Goal: Communication & Community: Answer question/provide support

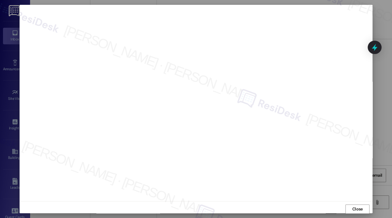
scroll to position [1, 0]
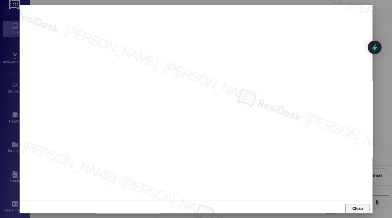
click at [363, 204] on button "Close" at bounding box center [358, 209] width 24 height 10
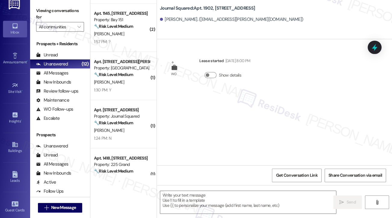
scroll to position [0, 0]
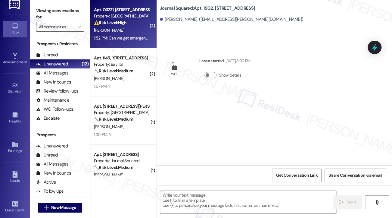
click at [121, 29] on div "[PERSON_NAME]" at bounding box center [121, 31] width 57 height 8
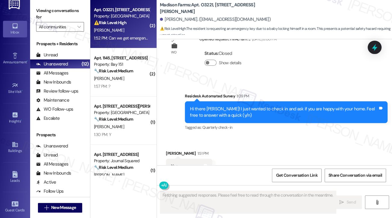
scroll to position [685, 0]
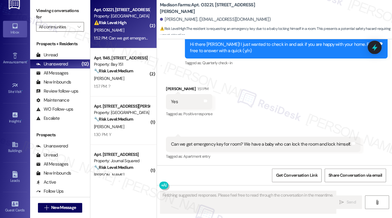
click at [251, 141] on div "Can we get emergency key for room? We have a baby who can lock the room and loc…" at bounding box center [261, 144] width 180 height 6
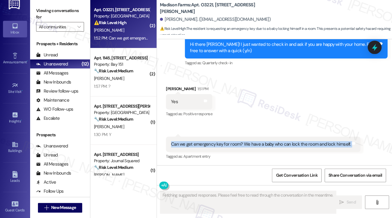
click at [251, 141] on div "Can we get emergency key for room? We have a baby who can lock the room and loc…" at bounding box center [261, 144] width 180 height 6
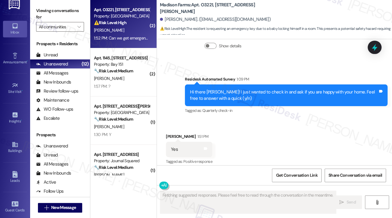
scroll to position [595, 0]
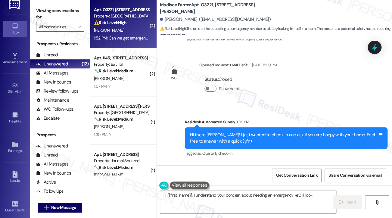
click at [240, 139] on div "Hi there [PERSON_NAME]! I just wanted to check in and ask if you are happy with…" at bounding box center [284, 138] width 188 height 13
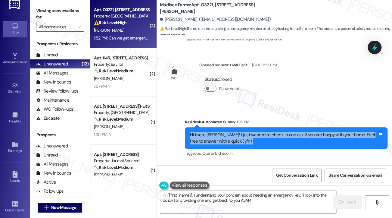
click at [240, 139] on div "Hi there [PERSON_NAME]! I just wanted to check in and ask if you are happy with…" at bounding box center [284, 138] width 188 height 13
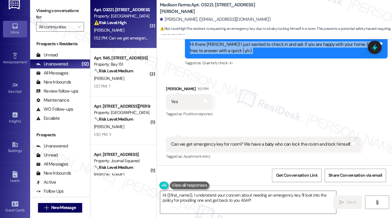
scroll to position [686, 0]
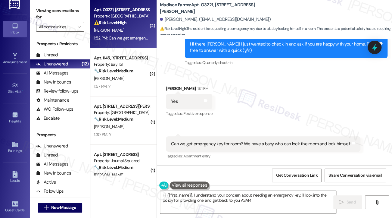
click at [236, 143] on div "Can we get emergency key for room? We have a baby who can lock the room and loc…" at bounding box center [261, 144] width 180 height 6
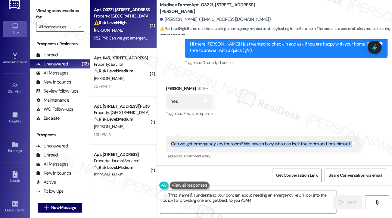
click at [236, 143] on div "Can we get emergency key for room? We have a baby who can lock the room and loc…" at bounding box center [261, 144] width 180 height 6
click at [281, 143] on div "Can we get emergency key for room? We have a baby who can lock the room and loc…" at bounding box center [261, 144] width 180 height 6
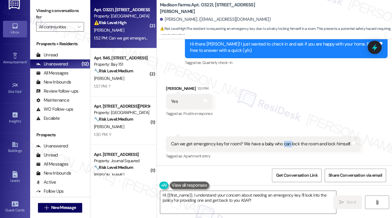
click at [282, 142] on div "Can we get emergency key for room? We have a baby who can lock the room and loc…" at bounding box center [261, 144] width 180 height 6
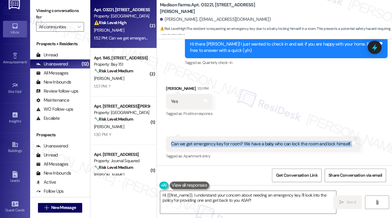
click at [282, 142] on div "Can we get emergency key for room? We have a baby who can lock the room and loc…" at bounding box center [261, 144] width 180 height 6
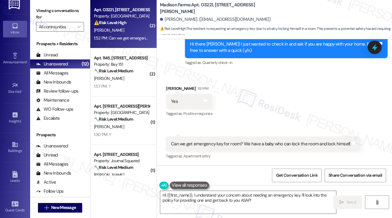
click at [45, 14] on label "Viewing conversations for" at bounding box center [60, 14] width 48 height 16
click at [295, 196] on textarea "Hi {{first_name}}, I understand your concern about needing an emergency key. I'…" at bounding box center [248, 202] width 176 height 23
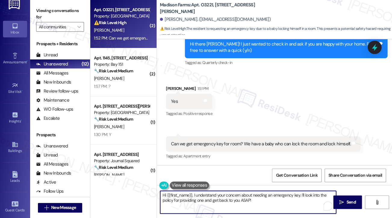
click at [247, 142] on div "Can we get emergency key for room? We have a baby who can lock the room and loc…" at bounding box center [261, 144] width 180 height 6
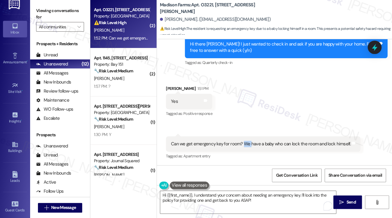
click at [247, 142] on div "Can we get emergency key for room? We have a baby who can lock the room and loc…" at bounding box center [261, 144] width 180 height 6
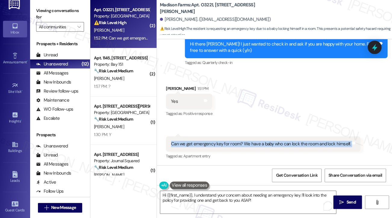
click at [247, 142] on div "Can we get emergency key for room? We have a baby who can lock the room and loc…" at bounding box center [261, 144] width 180 height 6
click at [281, 114] on div "Received via SMS [PERSON_NAME] 1:51 PM Yes Tags and notes Tagged as: Positive r…" at bounding box center [274, 118] width 235 height 93
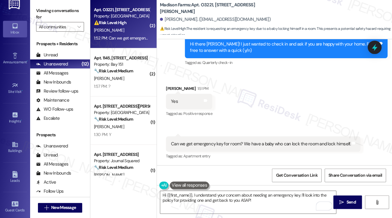
click at [281, 114] on div "Received via SMS [PERSON_NAME] 1:51 PM Yes Tags and notes Tagged as: Positive r…" at bounding box center [274, 118] width 235 height 93
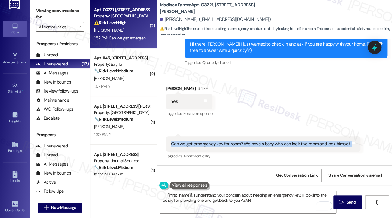
click at [281, 114] on div "Received via SMS [PERSON_NAME] 1:51 PM Yes Tags and notes Tagged as: Positive r…" at bounding box center [274, 118] width 235 height 93
click at [280, 114] on div "Received via SMS [PERSON_NAME] 1:51 PM Yes Tags and notes Tagged as: Positive r…" at bounding box center [274, 118] width 235 height 93
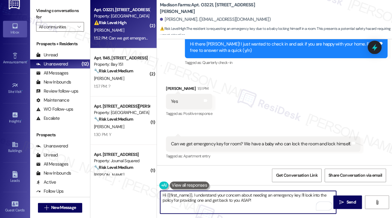
click at [263, 200] on textarea "Hi {{first_name}}, I understand your concern about needing an emergency key. I'…" at bounding box center [248, 202] width 176 height 23
click at [280, 196] on textarea "Hi {{first_name}}, I understand your concern about needing an emergency key. I'…" at bounding box center [248, 202] width 176 height 23
click at [281, 200] on textarea "Hi {{first_name}}, I understand your concern about needing an emergency key. I'…" at bounding box center [248, 202] width 176 height 23
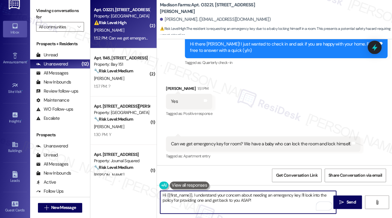
click at [308, 195] on textarea "Hi {{first_name}}, I understand your concern about needing an emergency key. I'…" at bounding box center [248, 202] width 176 height 23
click at [264, 205] on textarea "Hi {{first_name}}, I understand your concern about needing an emergency key. I'…" at bounding box center [248, 202] width 176 height 23
drag, startPoint x: 193, startPoint y: 193, endPoint x: 214, endPoint y: 193, distance: 20.2
click at [193, 193] on textarea "Hi {{first_name}}, I understand your concern about needing an emergency key. I'…" at bounding box center [248, 202] width 176 height 23
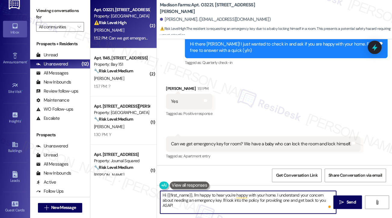
click at [287, 196] on textarea "Hi {{first_name}}, I'm happy to hear you're happy with your home. I understand …" at bounding box center [248, 202] width 176 height 23
click at [279, 194] on textarea "Hi {{first_name}}, I'm happy to hear you're happy with your home. I understand …" at bounding box center [248, 202] width 176 height 23
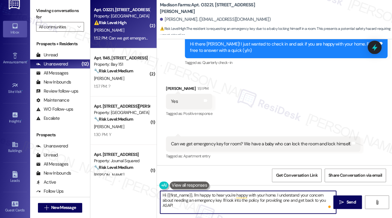
click at [292, 193] on textarea "Hi {{first_name}}, I'm happy to hear you're happy with your home. I understand …" at bounding box center [248, 202] width 176 height 23
click at [203, 194] on textarea "Hi {{first_name}}, I'm happy to hear you're happy with your home. I also hear y…" at bounding box center [248, 202] width 176 height 23
drag, startPoint x: 326, startPoint y: 199, endPoint x: 208, endPoint y: 200, distance: 118.1
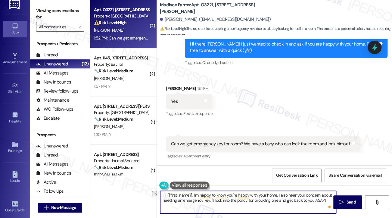
click at [208, 200] on textarea "Hi {{first_name}}, I'm happy to know you're happy with your home. I also hear y…" at bounding box center [248, 202] width 176 height 23
click at [198, 198] on textarea "Hi {{first_name}}, I'm happy to know you're happy with your home. I also hear y…" at bounding box center [248, 202] width 176 height 23
click at [311, 193] on textarea "Hi {{first_name}}, I'm happy to know you're happy with your home. I also hear y…" at bounding box center [248, 202] width 176 height 23
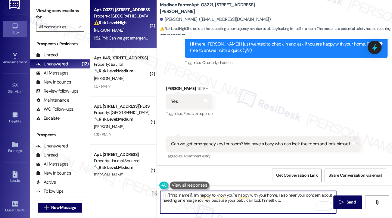
drag, startPoint x: 288, startPoint y: 195, endPoint x: 333, endPoint y: 191, distance: 45.3
click at [333, 191] on textarea "Hi {{first_name}}, I'm happy to know you're happy with your home. I also hear y…" at bounding box center [248, 202] width 176 height 23
type textarea "Hi {{first_name}}, I'm happy to know you're happy with your home. I also unders…"
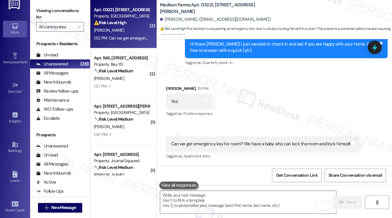
click at [44, 17] on label "Viewing conversations for" at bounding box center [60, 14] width 48 height 16
click at [195, 196] on textarea "To enrich screen reader interactions, please activate Accessibility in Grammarl…" at bounding box center [248, 202] width 176 height 23
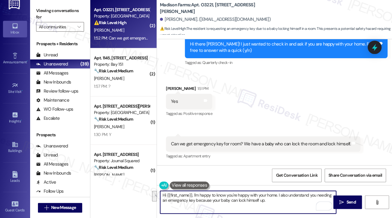
click at [195, 196] on textarea "Hi {{first_name}}, I'm happy to know you're happy with your home. I also unders…" at bounding box center [248, 202] width 176 height 23
drag, startPoint x: 262, startPoint y: 203, endPoint x: 194, endPoint y: 189, distance: 69.9
click at [194, 190] on div "Hi {{first_name}}, I'm happy to know you're happy with your home. I also unders…" at bounding box center [245, 201] width 177 height 23
paste textarea "’m glad to hear you’re happy with your home. I also completely understand your …"
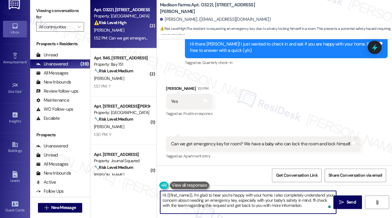
click at [292, 191] on textarea "Hi {{first_name}}, I’m glad to hear you’re happy with your home. I also complet…" at bounding box center [248, 202] width 176 height 23
drag, startPoint x: 295, startPoint y: 205, endPoint x: 304, endPoint y: 204, distance: 9.1
click at [295, 205] on textarea "Hi {{first_name}}, I’m glad to hear you’re happy with your home. I also underst…" at bounding box center [248, 202] width 176 height 23
click at [288, 199] on textarea "Hi {{first_name}}, I’m glad to hear you’re happy with your home. I also underst…" at bounding box center [248, 202] width 176 height 23
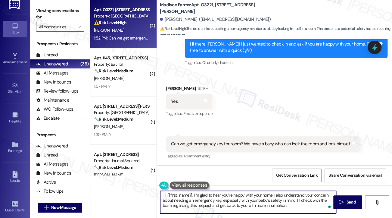
click at [288, 199] on textarea "Hi {{first_name}}, I’m glad to hear you’re happy with your home. I also underst…" at bounding box center [248, 202] width 176 height 23
click at [301, 202] on textarea "Hi {{first_name}}, I’m glad to hear you’re happy with your home. I also underst…" at bounding box center [248, 202] width 176 height 23
type textarea "Hi {{first_name}}, I’m glad to hear you’re happy with your home. I also underst…"
click at [348, 200] on span "Send" at bounding box center [350, 202] width 9 height 6
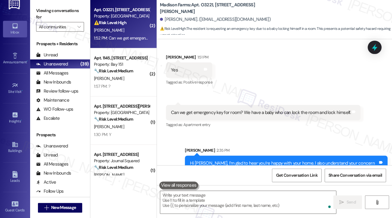
scroll to position [741, 0]
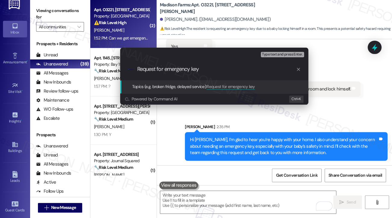
type input "Request for emergency key"
click at [355, 71] on div "Escalate Conversation Low risk Topics (e.g. broken fridge, delayed service) Any…" at bounding box center [196, 109] width 392 height 218
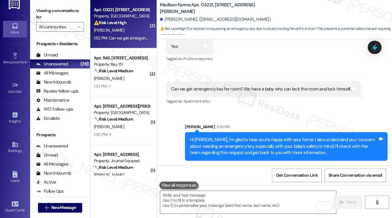
click at [267, 137] on div "Hi [PERSON_NAME], I’m glad to hear you’re happy with your home. I also understa…" at bounding box center [284, 145] width 188 height 19
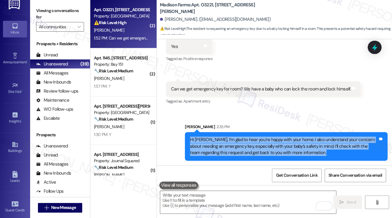
click at [267, 137] on div "Hi [PERSON_NAME], I’m glad to hear you’re happy with your home. I also understa…" at bounding box center [284, 145] width 188 height 19
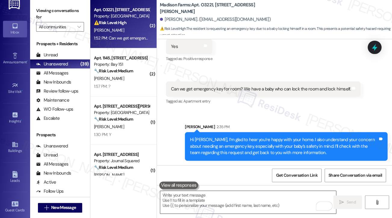
click at [235, 198] on textarea "To enrich screen reader interactions, please activate Accessibility in Grammarl…" at bounding box center [248, 202] width 176 height 23
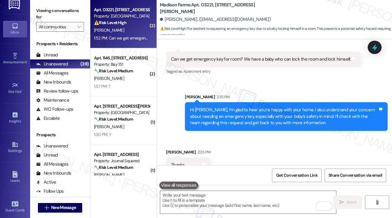
scroll to position [782, 0]
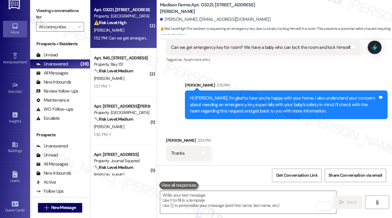
click at [41, 7] on label "Viewing conversations for" at bounding box center [60, 14] width 48 height 16
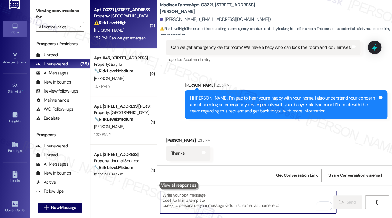
click at [195, 200] on textarea "To enrich screen reader interactions, please activate Accessibility in Grammarl…" at bounding box center [248, 202] width 176 height 23
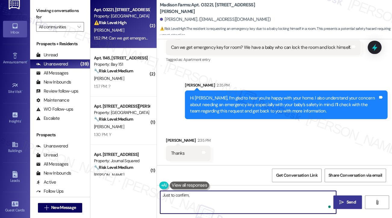
paste textarea "Is this request for a spare key to keep with you, or for a lockbox/emergency ac…"
click at [201, 200] on textarea "Just to confirm, is this request for a spare key to keep with you, or for a loc…" at bounding box center [248, 202] width 176 height 23
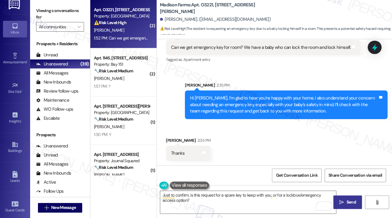
click at [41, 10] on label "Viewing conversations for" at bounding box center [60, 14] width 48 height 16
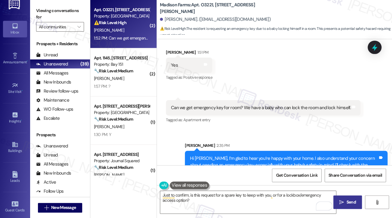
click at [292, 106] on div "Can we get emergency key for room? We have a baby who can lock the room and loc…" at bounding box center [261, 108] width 180 height 6
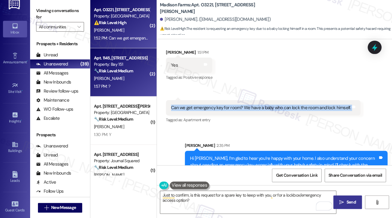
drag, startPoint x: 42, startPoint y: 13, endPoint x: 94, endPoint y: 63, distance: 72.4
click at [42, 13] on label "Viewing conversations for" at bounding box center [60, 14] width 48 height 16
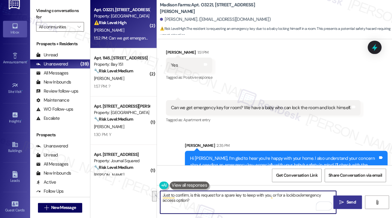
drag, startPoint x: 217, startPoint y: 207, endPoint x: 191, endPoint y: 195, distance: 29.1
click at [191, 195] on textarea "Just to confirm, is this request for a spare key to keep with you, or for a loc…" at bounding box center [248, 202] width 176 height 23
paste textarea "Could you let me know which room you’re requesting the emergency key for? That …"
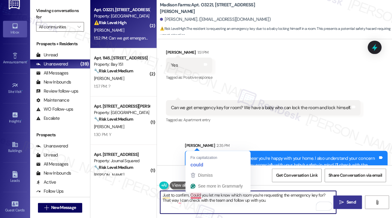
click at [197, 193] on textarea "Just to confirm, Could you let me know which room you’re requesting the emergen…" at bounding box center [248, 202] width 176 height 23
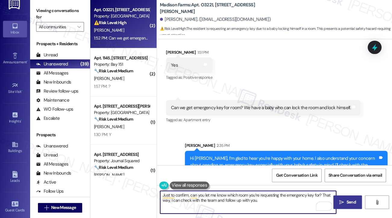
click at [238, 200] on textarea "Just to confirm, can you let me know which room you’re requesting the emergency…" at bounding box center [248, 202] width 176 height 23
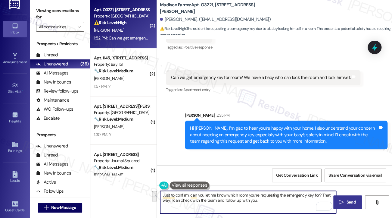
scroll to position [782, 0]
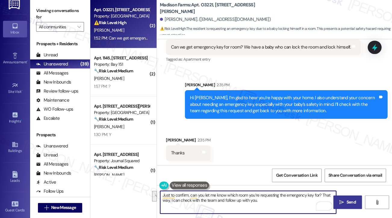
click at [263, 201] on textarea "Just to confirm, can you let me know which room you’re requesting the emergency…" at bounding box center [248, 202] width 176 height 23
drag, startPoint x: 276, startPoint y: 204, endPoint x: 222, endPoint y: 201, distance: 54.3
click at [222, 201] on textarea "Just to confirm, can you let me know which room you’re requesting the emergency…" at bounding box center [248, 202] width 176 height 23
click at [217, 195] on textarea "Just to confirm, can you let me know which room you’re requesting the emergency…" at bounding box center [248, 202] width 176 height 23
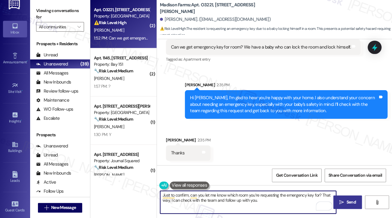
click at [217, 195] on textarea "Just to confirm, can you let me know which room you’re requesting the emergency…" at bounding box center [248, 202] width 176 height 23
click at [282, 205] on textarea "Just to confirm, can you let me know which room you’re requesting the emergency…" at bounding box center [248, 202] width 176 height 23
type textarea "Just to confirm, can you let me know which room you’re requesting the emergency…"
click at [352, 199] on span "Send" at bounding box center [350, 202] width 9 height 6
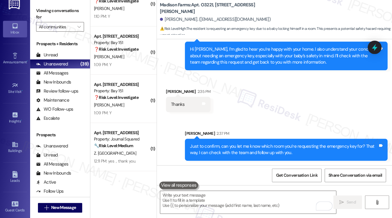
scroll to position [1609, 0]
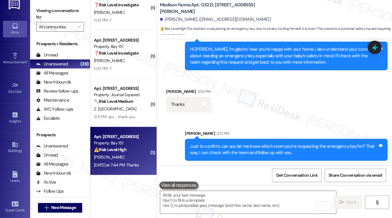
click at [136, 154] on div "[PERSON_NAME]" at bounding box center [121, 157] width 57 height 8
type textarea "Fetching suggested responses. Please feel free to read through the conversation…"
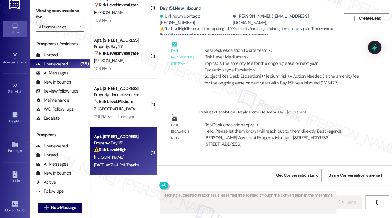
scroll to position [5961, 0]
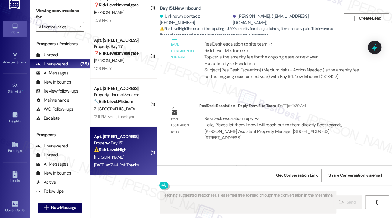
click at [218, 177] on div "Hi [PERSON_NAME]! Just wanted to share a quick update that one of our site team…" at bounding box center [284, 183] width 188 height 13
click at [240, 177] on div "Hi [PERSON_NAME]! Just wanted to share a quick update that one of our site team…" at bounding box center [284, 183] width 188 height 13
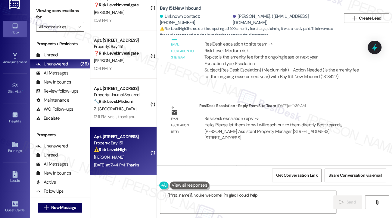
click at [240, 177] on div "Hi [PERSON_NAME]! Just wanted to share a quick update that one of our site team…" at bounding box center [284, 183] width 188 height 13
click at [215, 193] on textarea "Hi {{first_name}}, you're welcome! I'm glad I could help. I'll be here if you n…" at bounding box center [248, 202] width 176 height 23
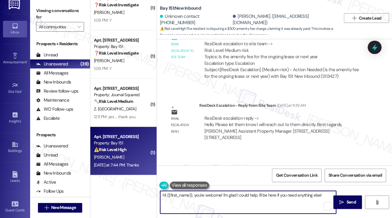
click at [215, 193] on textarea "Hi {{first_name}}, you're welcome! I'm glad I could help. I'll be here if you n…" at bounding box center [248, 202] width 176 height 23
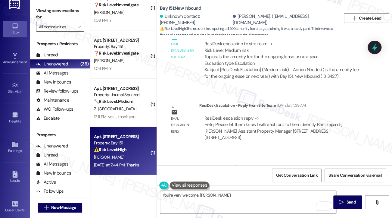
click at [45, 13] on label "Viewing conversations for" at bounding box center [60, 14] width 48 height 16
click at [235, 198] on textarea "You're very welcome, [PERSON_NAME]!" at bounding box center [248, 202] width 176 height 23
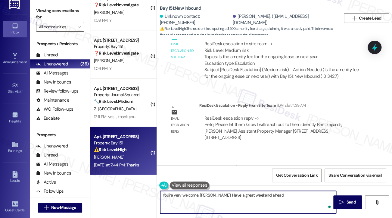
type textarea "You're very welcome, [PERSON_NAME]! Have a great weekend ahead!"
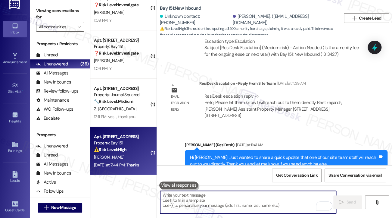
scroll to position [6003, 0]
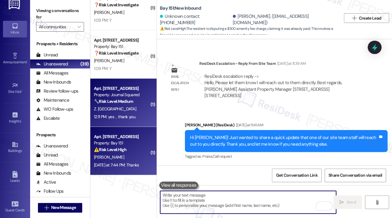
click at [133, 113] on div "12:11 PM: yes，thank you. 12:11 PM: yes，thank you." at bounding box center [121, 117] width 57 height 8
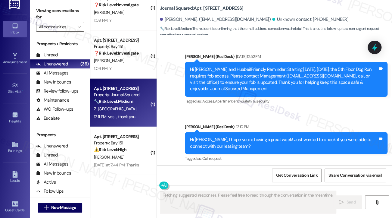
scroll to position [3783, 0]
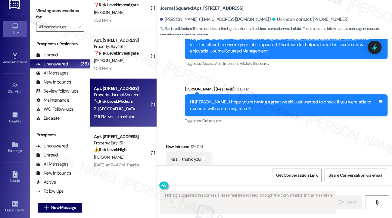
click at [268, 99] on div "Hi [PERSON_NAME], I hope you're having a great week! Just wanted to check if yo…" at bounding box center [284, 105] width 188 height 13
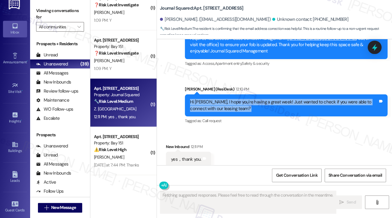
click at [268, 99] on div "Hi [PERSON_NAME], I hope you're having a great week! Just wanted to check if yo…" at bounding box center [284, 105] width 188 height 13
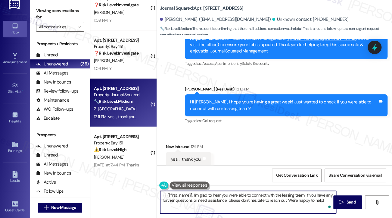
click at [250, 194] on textarea "Hi {{first_name}}, I'm glad to hear you were able to connect with the leasing t…" at bounding box center [248, 202] width 176 height 23
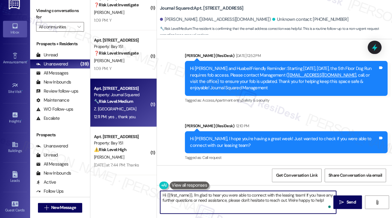
scroll to position [3693, 0]
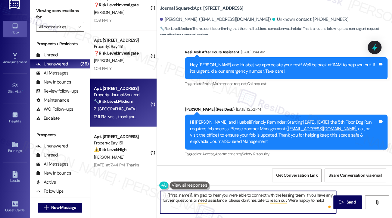
click at [236, 130] on div "Hi [PERSON_NAME] and Huabei!Friendly Reminder: Starting [DATE], [DATE], the 5th…" at bounding box center [284, 132] width 188 height 26
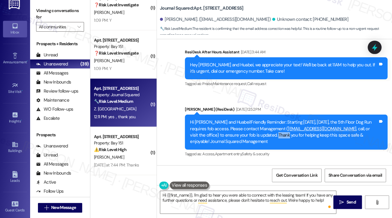
click at [236, 130] on div "Hi [PERSON_NAME] and Huabei!Friendly Reminder: Starting [DATE], [DATE], the 5th…" at bounding box center [284, 132] width 188 height 26
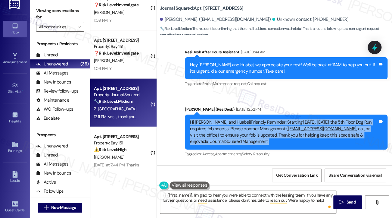
click at [236, 130] on div "Hi [PERSON_NAME] and Huabei!Friendly Reminder: Starting [DATE], [DATE], the 5th…" at bounding box center [284, 132] width 188 height 26
click at [237, 131] on div "Hi [PERSON_NAME] and Huabei!Friendly Reminder: Starting [DATE], [DATE], the 5th…" at bounding box center [284, 132] width 188 height 26
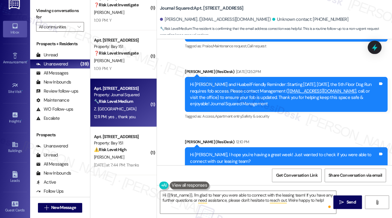
scroll to position [3784, 0]
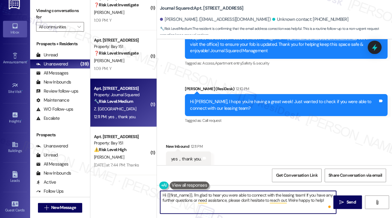
click at [231, 193] on textarea "Hi {{first_name}}, I'm glad to hear you were able to connect with the leasing t…" at bounding box center [248, 202] width 176 height 23
click at [230, 192] on textarea "Hi {{first_name}}, I'm glad to hear you were able to connect with the leasing t…" at bounding box center [248, 202] width 176 height 23
drag, startPoint x: 304, startPoint y: 193, endPoint x: 141, endPoint y: 194, distance: 162.4
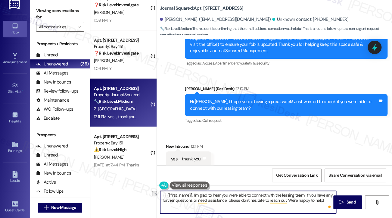
click at [137, 194] on div "( 1 ) Apt. 2326, [STREET_ADDRESS] Property: Bay 151 ❓ Risk Level: Investigate […" at bounding box center [241, 109] width 302 height 218
click at [167, 194] on textarea "Hi {{first_name}}, I'm glad to hear you were able to connect with the leasing t…" at bounding box center [248, 202] width 176 height 23
drag, startPoint x: 193, startPoint y: 194, endPoint x: 98, endPoint y: 193, distance: 95.5
click at [98, 193] on div "( 1 ) Apt. 2326, [STREET_ADDRESS] Property: Bay 151 ❓ Risk Level: Investigate […" at bounding box center [241, 109] width 302 height 218
click at [286, 194] on textarea "Great! I'm glad to hear you were able to connect with the leasing team! If you …" at bounding box center [248, 202] width 176 height 23
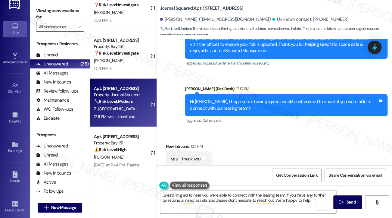
click at [203, 99] on div "Hi [PERSON_NAME], I hope you're having a great week! Just wanted to check if yo…" at bounding box center [284, 105] width 188 height 13
copy div "Huabei"
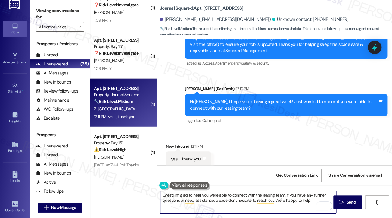
click at [286, 194] on textarea "Great! I'm glad to hear you were able to connect with the leasing team. If you …" at bounding box center [248, 202] width 176 height 23
click at [273, 202] on textarea "Great! I'm glad to hear you were able to connect with the leasing team. If you …" at bounding box center [248, 202] width 176 height 23
click at [301, 204] on textarea "Great! I'm glad to hear you were able to connect with the leasing team. If you …" at bounding box center [248, 202] width 176 height 23
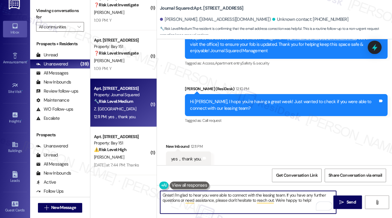
click at [310, 200] on textarea "Great! I'm glad to hear you were able to connect with the leasing team. If you …" at bounding box center [248, 202] width 176 height 23
type textarea "Great! I'm glad to hear you were able to connect with the leasing team. If you …"
click at [358, 206] on button " Send" at bounding box center [348, 202] width 29 height 14
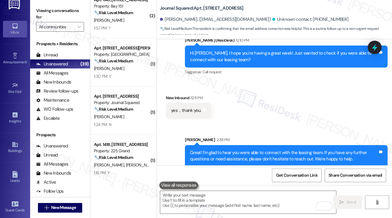
scroll to position [0, 0]
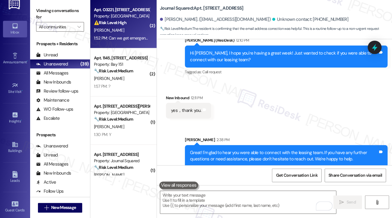
click at [128, 40] on div "1:52 PM: Can we get emergency key for room? We have a baby who can lock the roo…" at bounding box center [184, 37] width 181 height 5
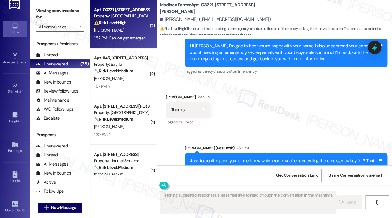
scroll to position [858, 0]
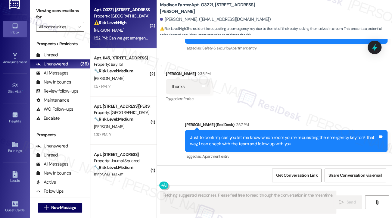
click at [223, 140] on div "Just to confirm, can you let me know which room you’re requesting the emergency…" at bounding box center [284, 140] width 188 height 13
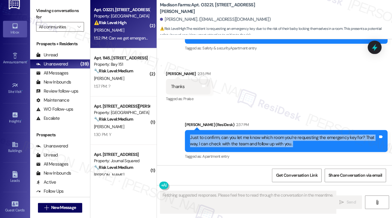
click at [223, 140] on div "Just to confirm, can you let me know which room you’re requesting the emergency…" at bounding box center [284, 140] width 188 height 13
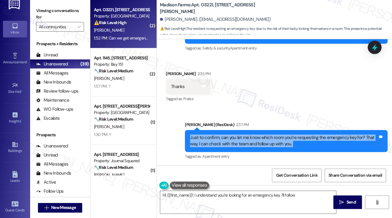
click at [281, 140] on div "Just to confirm, can you let me know which room you’re requesting the emergency…" at bounding box center [284, 140] width 188 height 13
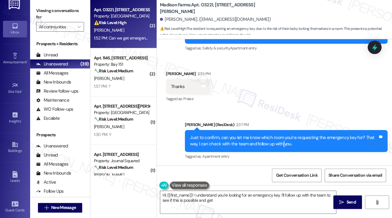
click at [281, 140] on div "Just to confirm, can you let me know which room you’re requesting the emergency…" at bounding box center [284, 140] width 188 height 13
type textarea "Hi {{first_name}}! I understand you're looking for an emergency key. I'll follo…"
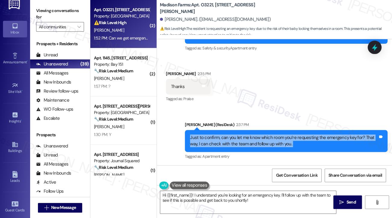
click at [281, 140] on div "Just to confirm, can you let me know which room you’re requesting the emergency…" at bounding box center [284, 140] width 188 height 13
click at [231, 144] on div "Just to confirm, can you let me know which room you’re requesting the emergency…" at bounding box center [284, 140] width 188 height 13
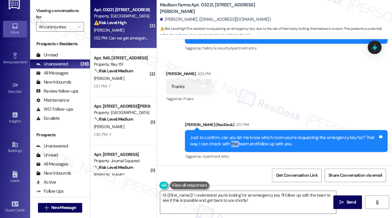
click at [231, 144] on div "Just to confirm, can you let me know which room you’re requesting the emergency…" at bounding box center [284, 140] width 188 height 13
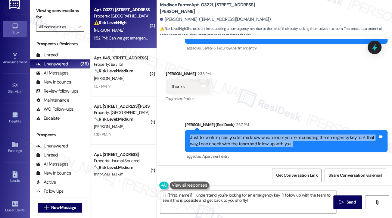
click at [231, 145] on div "Just to confirm, can you let me know which room you’re requesting the emergency…" at bounding box center [284, 140] width 188 height 13
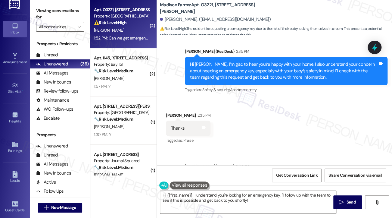
scroll to position [767, 0]
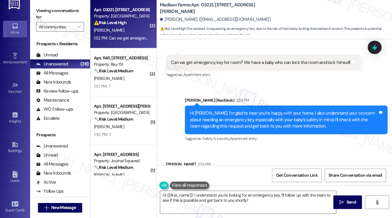
click at [232, 112] on div "Hi [PERSON_NAME], I’m glad to hear you’re happy with your home. I also understa…" at bounding box center [284, 119] width 188 height 19
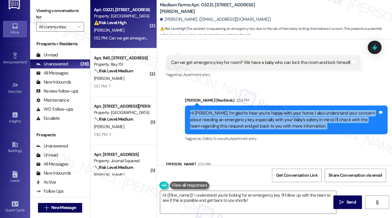
click at [232, 112] on div "Hi [PERSON_NAME], I’m glad to hear you’re happy with your home. I also understa…" at bounding box center [284, 119] width 188 height 19
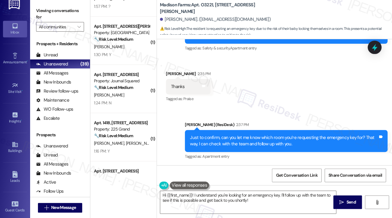
scroll to position [0, 0]
